Goal: Task Accomplishment & Management: Manage account settings

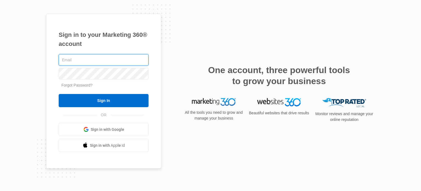
click at [90, 57] on input "text" at bounding box center [104, 60] width 90 height 12
type input "[PERSON_NAME][EMAIL_ADDRESS][DOMAIN_NAME]"
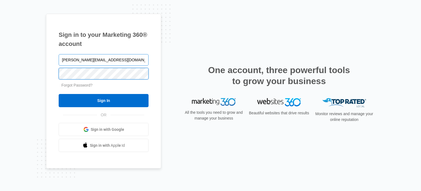
click at [59, 94] on input "Sign In" at bounding box center [104, 100] width 90 height 13
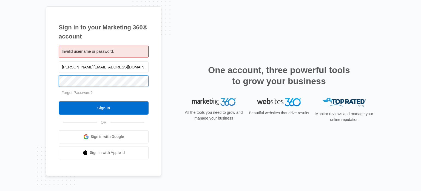
click at [59, 101] on input "Sign In" at bounding box center [104, 107] width 90 height 13
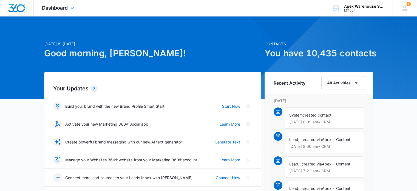
click at [61, 13] on div "Dashboard Apps Reputation Websites Forms CRM Email Social Shop Payments POS Con…" at bounding box center [59, 8] width 50 height 16
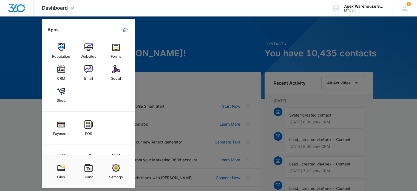
scroll to position [23, 0]
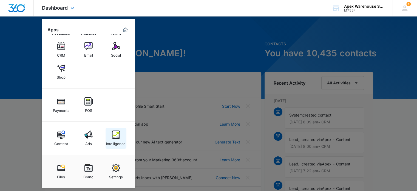
click at [114, 142] on div "Intelligence" at bounding box center [115, 142] width 19 height 7
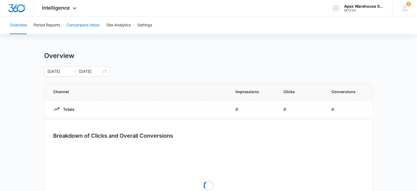
click at [91, 24] on button "Conversions Inbox" at bounding box center [83, 25] width 33 height 18
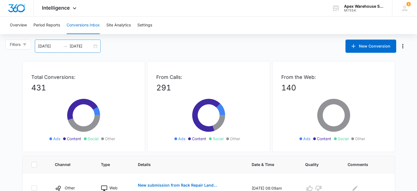
click at [99, 47] on div "[DATE] [DATE]" at bounding box center [68, 46] width 66 height 13
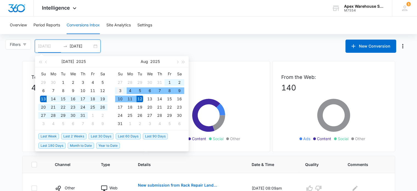
type input "[DATE]"
click at [120, 90] on div "3" at bounding box center [120, 90] width 7 height 7
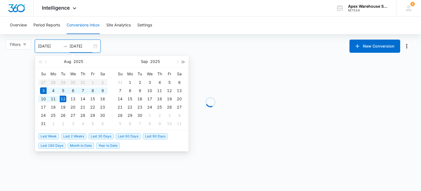
type input "[DATE]"
click at [205, 59] on main "Filters [DATE] [DATE] New Conversion [DATE] Su Mo Tu We Th Fr Sa 27 28 29 30 31…" at bounding box center [210, 92] width 421 height 104
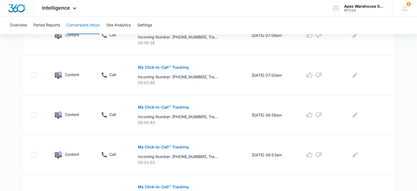
scroll to position [386, 0]
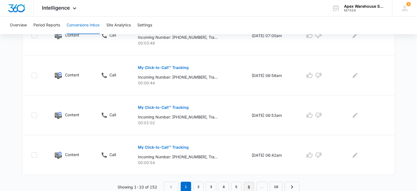
click at [248, 184] on link "6" at bounding box center [249, 186] width 10 height 10
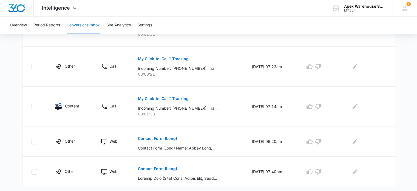
scroll to position [358, 0]
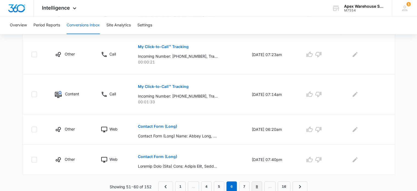
click at [260, 185] on link "8" at bounding box center [257, 186] width 10 height 10
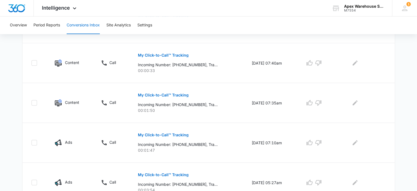
scroll to position [386, 0]
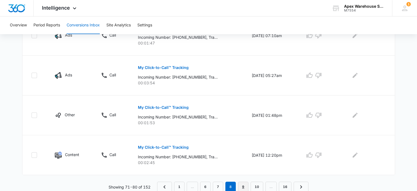
click at [243, 186] on link "9" at bounding box center [243, 186] width 10 height 10
click at [244, 187] on link "10" at bounding box center [243, 186] width 13 height 10
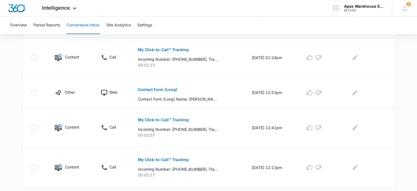
scroll to position [377, 0]
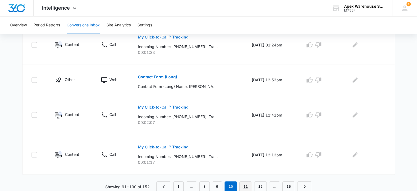
click at [247, 187] on link "11" at bounding box center [245, 186] width 13 height 10
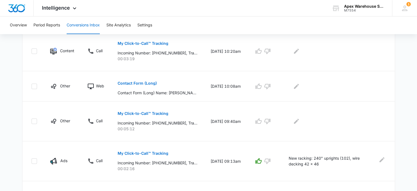
scroll to position [275, 0]
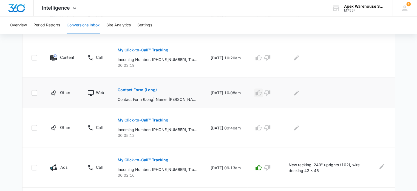
click at [262, 93] on icon "button" at bounding box center [258, 92] width 7 height 7
click at [149, 86] on button "Contact Form (Long)" at bounding box center [137, 89] width 39 height 13
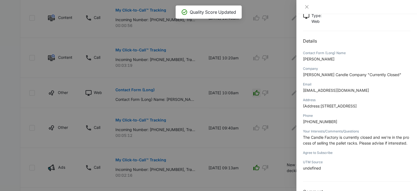
scroll to position [59, 0]
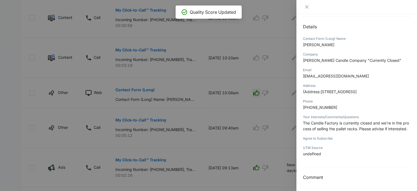
click at [253, 152] on div at bounding box center [208, 95] width 417 height 191
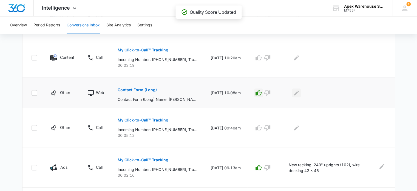
click at [300, 93] on icon "Edit Comments" at bounding box center [296, 92] width 7 height 7
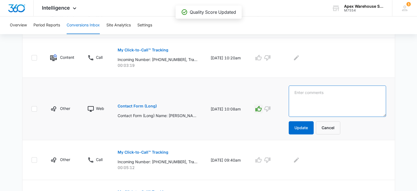
click at [307, 94] on textarea at bounding box center [337, 100] width 97 height 31
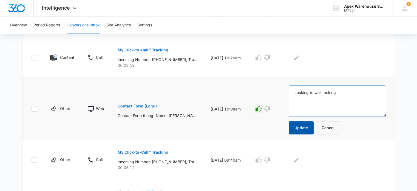
type textarea "Looking to well racking"
click at [300, 128] on button "Update" at bounding box center [301, 127] width 25 height 13
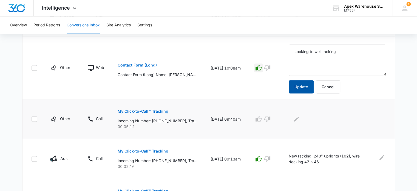
scroll to position [315, 0]
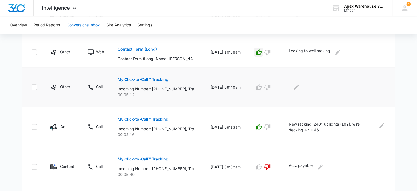
click at [159, 80] on p "My Click-to-Call™ Tracking" at bounding box center [143, 79] width 51 height 4
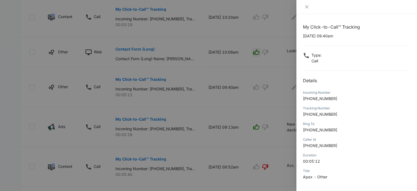
scroll to position [53, 0]
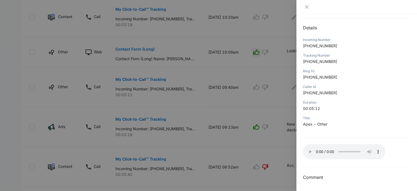
click at [379, 101] on div "Duration" at bounding box center [357, 102] width 108 height 5
click at [257, 160] on div at bounding box center [208, 95] width 417 height 191
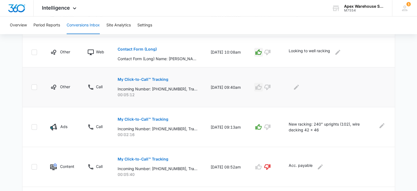
click at [262, 86] on icon "button" at bounding box center [258, 87] width 7 height 7
click at [300, 87] on icon "Edit Comments" at bounding box center [296, 87] width 7 height 7
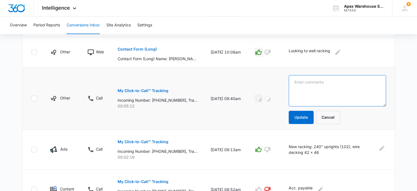
click at [303, 88] on textarea at bounding box center [337, 90] width 97 height 31
paste textarea "New racking system: emailing [PERSON_NAME] details"
type textarea "New racking system: emailing [PERSON_NAME] details"
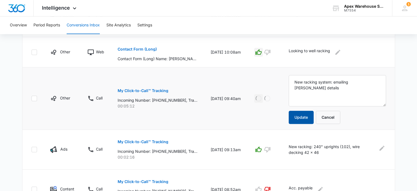
click at [303, 115] on button "Update" at bounding box center [301, 117] width 25 height 13
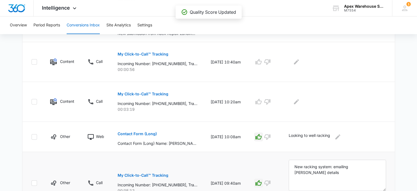
scroll to position [184, 0]
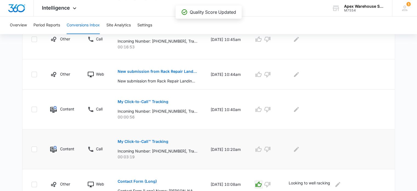
click at [156, 142] on p "My Click-to-Call™ Tracking" at bounding box center [143, 141] width 51 height 4
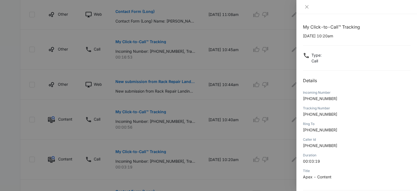
scroll to position [53, 0]
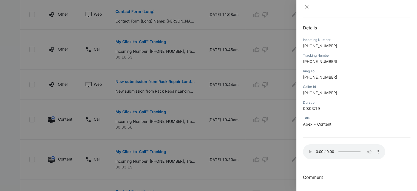
click at [240, 138] on div at bounding box center [208, 95] width 417 height 191
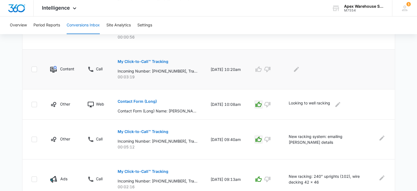
scroll to position [265, 0]
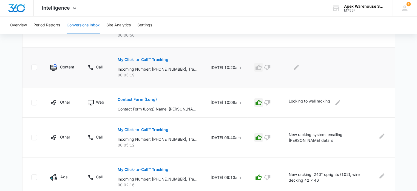
click at [262, 66] on icon "button" at bounding box center [259, 66] width 6 height 5
click at [300, 69] on icon "Edit Comments" at bounding box center [296, 67] width 7 height 7
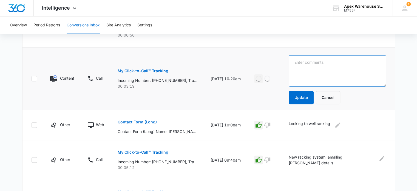
click at [303, 69] on textarea at bounding box center [337, 70] width 97 height 31
paste textarea "Warehouse design: in-person consult for new warehouse"
type textarea "Warehouse design: in-person consult for new warehouse"
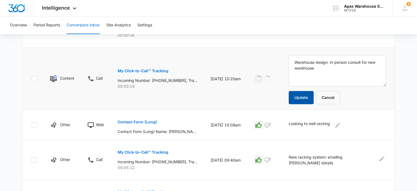
click at [306, 96] on button "Update" at bounding box center [301, 97] width 25 height 13
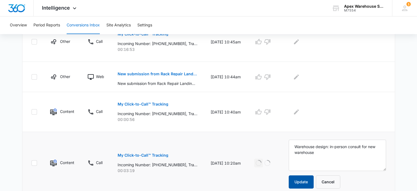
scroll to position [176, 0]
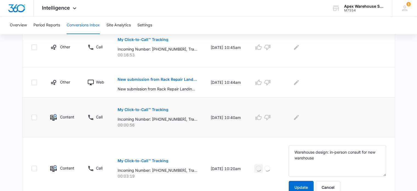
click at [155, 109] on p "My Click-to-Call™ Tracking" at bounding box center [143, 110] width 51 height 4
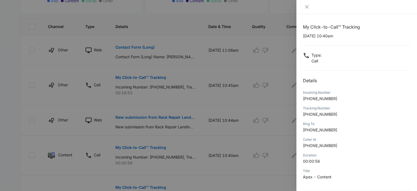
scroll to position [53, 0]
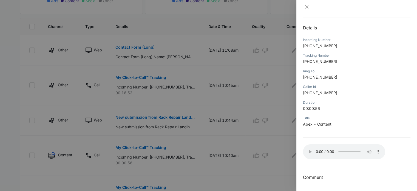
click at [277, 92] on div at bounding box center [208, 95] width 417 height 191
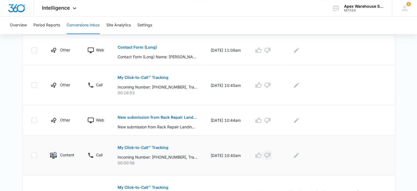
click at [270, 153] on icon "button" at bounding box center [267, 155] width 6 height 5
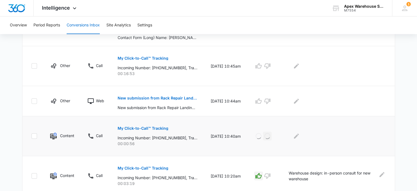
scroll to position [156, 0]
click at [300, 138] on icon "Edit Comments" at bounding box center [296, 136] width 7 height 7
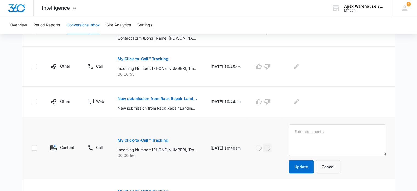
click at [303, 138] on textarea at bounding box center [337, 139] width 97 height 31
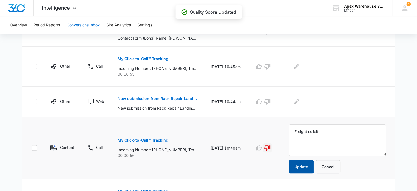
type textarea "Freight solicitor"
click at [306, 164] on button "Update" at bounding box center [301, 166] width 25 height 13
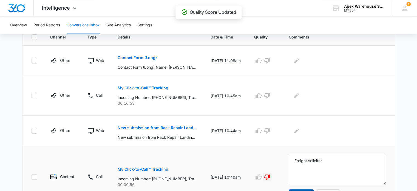
scroll to position [127, 0]
click at [168, 128] on p "New submission from Rack Repair Landing Page Contact Form" at bounding box center [158, 128] width 80 height 4
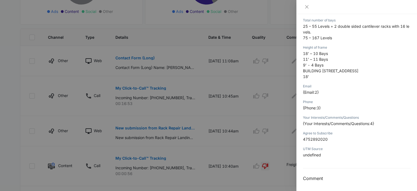
scroll to position [148, 0]
click at [291, 136] on div at bounding box center [208, 95] width 417 height 191
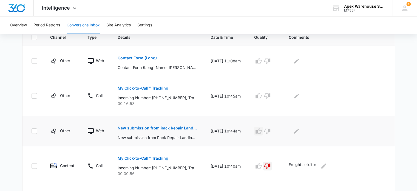
click at [262, 132] on icon "button" at bounding box center [259, 130] width 6 height 5
click at [300, 131] on icon "Edit Comments" at bounding box center [296, 131] width 7 height 7
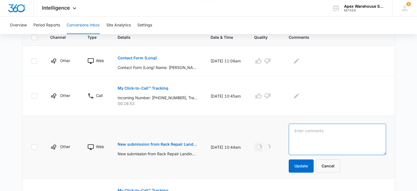
click at [310, 135] on textarea at bounding box center [337, 138] width 97 height 31
paste textarea "Warehouse design: in-person consult for new warehouse"
type textarea "Warehouse design: in-person consult for new warehouse"
drag, startPoint x: 333, startPoint y: 139, endPoint x: 274, endPoint y: 118, distance: 63.0
click at [274, 118] on tr "Other Web New submission from Rack Repair Landing Page Contact Form New submiss…" at bounding box center [208, 147] width 373 height 62
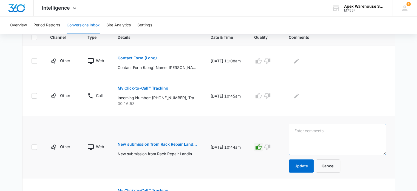
paste textarea "Pallet rack inspection for (2) warehouses"
type textarea "Pallet rack inspection for (2) warehouses"
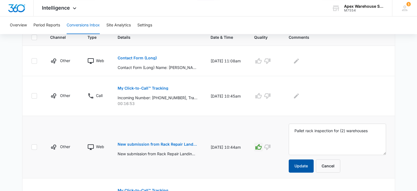
click at [308, 167] on button "Update" at bounding box center [301, 165] width 25 height 13
click at [158, 88] on p "My Click-to-Call™ Tracking" at bounding box center [143, 88] width 51 height 4
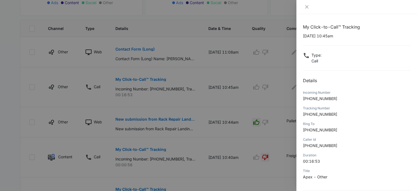
scroll to position [53, 0]
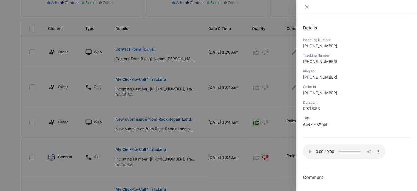
click at [252, 114] on div at bounding box center [208, 95] width 417 height 191
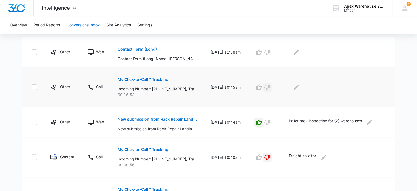
click at [270, 88] on icon "button" at bounding box center [267, 86] width 6 height 5
click at [299, 89] on icon "Edit Comments" at bounding box center [296, 86] width 5 height 5
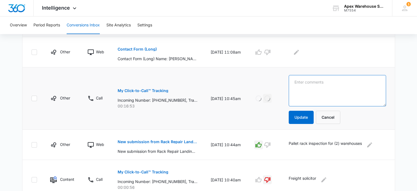
click at [307, 91] on textarea at bounding box center [337, 90] width 97 height 31
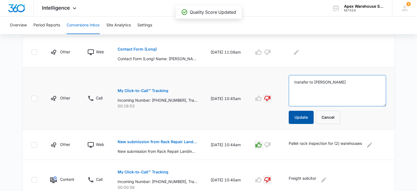
type textarea "transfer to [PERSON_NAME]"
click at [307, 116] on button "Update" at bounding box center [301, 117] width 25 height 13
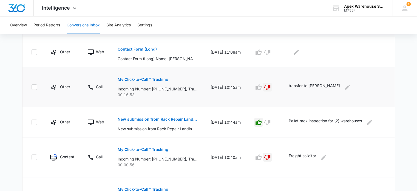
scroll to position [106, 0]
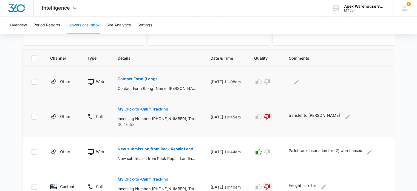
click at [151, 79] on p "Contact Form (Long)" at bounding box center [137, 79] width 39 height 4
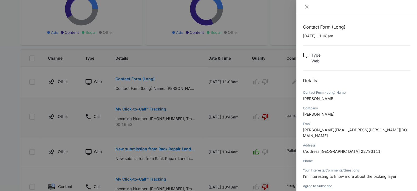
scroll to position [20, 0]
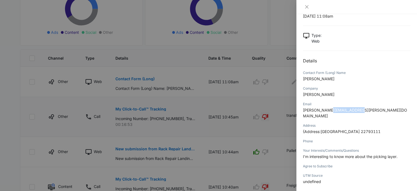
drag, startPoint x: 329, startPoint y: 109, endPoint x: 362, endPoint y: 112, distance: 33.3
click at [362, 112] on p "[PERSON_NAME][EMAIL_ADDRESS][PERSON_NAME][DOMAIN_NAME]" at bounding box center [357, 113] width 108 height 12
copy span "[DOMAIN_NAME]"
click at [381, 154] on span "I'm interesting to know more about the picking layer." at bounding box center [350, 156] width 95 height 5
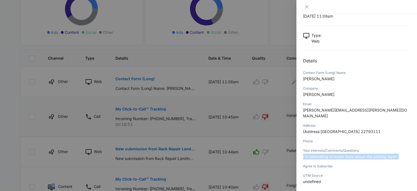
click at [381, 154] on span "I'm interesting to know more about the picking layer." at bounding box center [350, 156] width 95 height 5
click at [285, 152] on div at bounding box center [208, 95] width 417 height 191
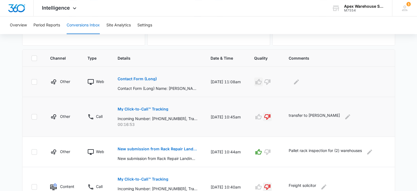
click at [262, 83] on icon "button" at bounding box center [259, 81] width 6 height 5
click at [300, 83] on icon "Edit Comments" at bounding box center [296, 81] width 7 height 7
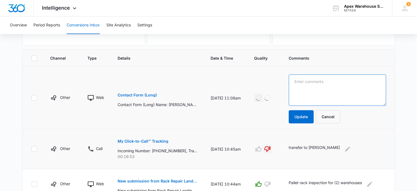
click at [315, 88] on textarea at bounding box center [337, 89] width 97 height 31
paste textarea "Layer picker solution: international ([GEOGRAPHIC_DATA])"
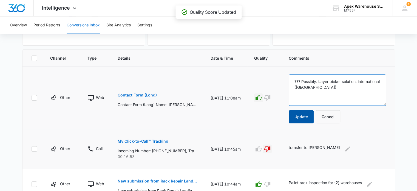
type textarea "??? Possibly: Layer picker solution: international ([GEOGRAPHIC_DATA])"
click at [304, 116] on button "Update" at bounding box center [301, 116] width 25 height 13
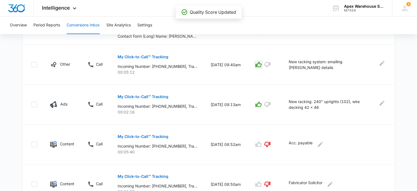
scroll to position [399, 0]
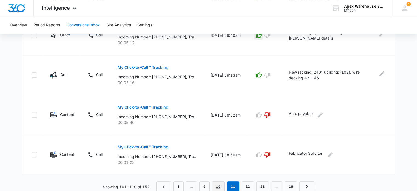
click at [218, 186] on link "10" at bounding box center [218, 186] width 13 height 10
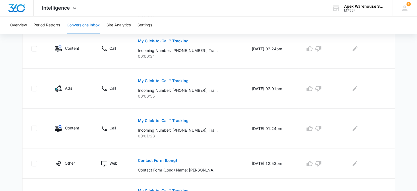
scroll to position [377, 0]
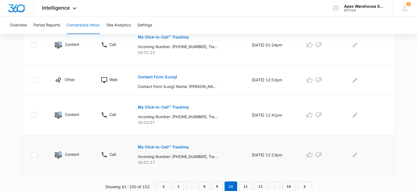
click at [179, 146] on p "My Click-to-Call™ Tracking" at bounding box center [163, 147] width 51 height 4
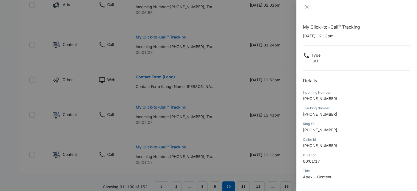
scroll to position [53, 0]
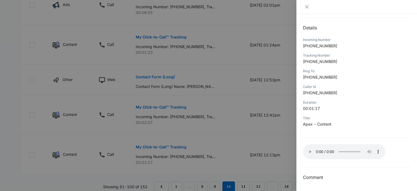
click at [283, 171] on div at bounding box center [208, 95] width 417 height 191
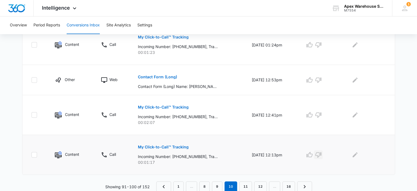
click at [322, 152] on icon "button" at bounding box center [318, 154] width 7 height 7
click at [358, 153] on icon "Edit Comments" at bounding box center [355, 154] width 5 height 5
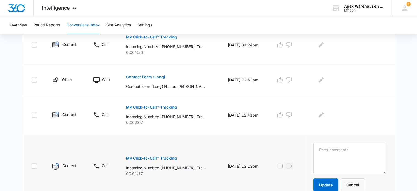
click at [359, 154] on textarea at bounding box center [350, 157] width 73 height 31
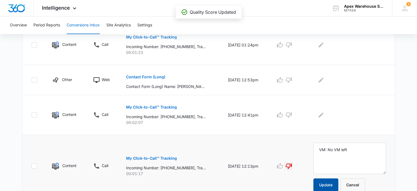
type textarea "VM: No VM left"
click at [328, 185] on button "Update" at bounding box center [326, 184] width 25 height 13
click at [169, 107] on p "My Click-to-Call™ Tracking" at bounding box center [151, 107] width 51 height 4
